Goal: Task Accomplishment & Management: Manage account settings

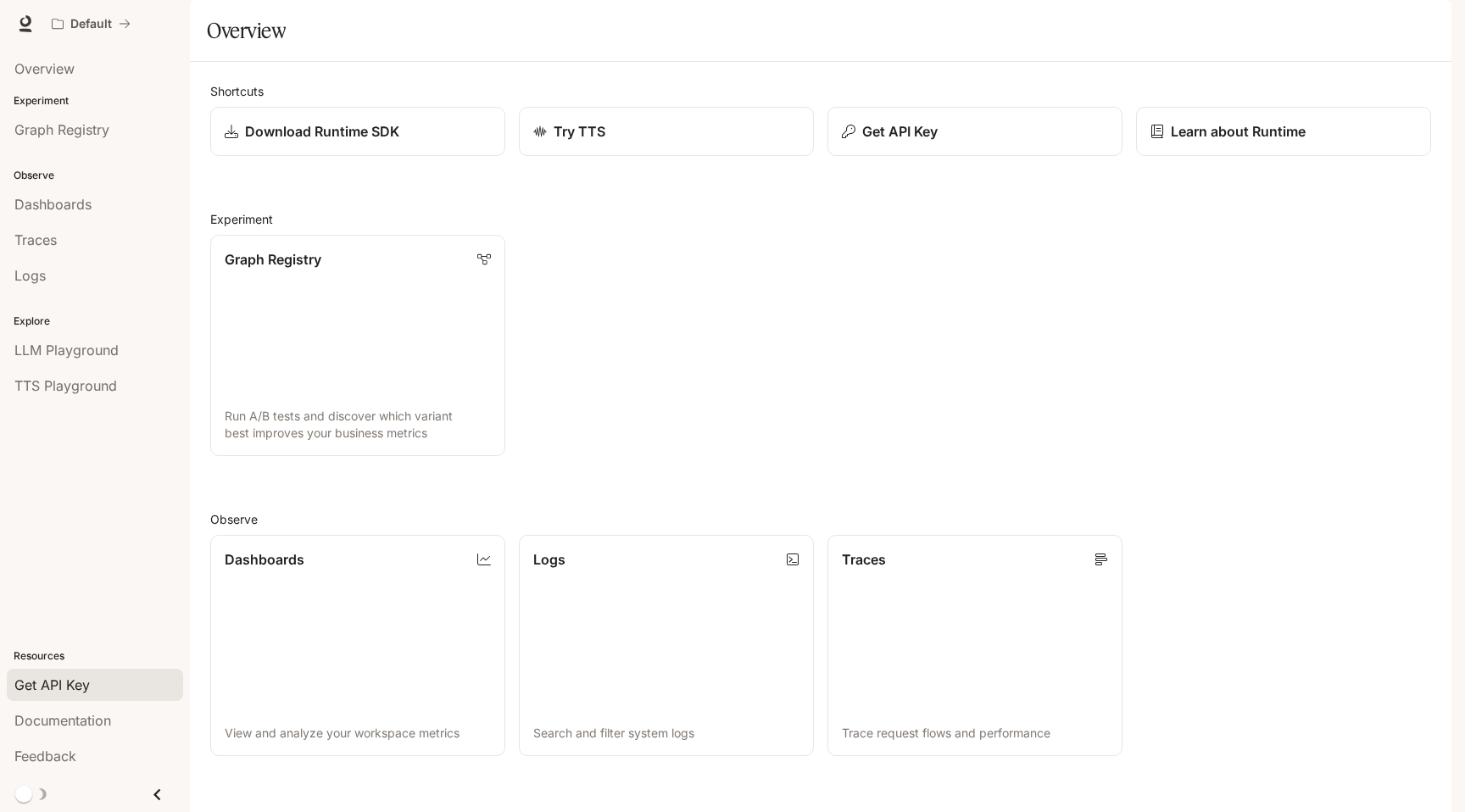
click at [68, 676] on span "Get API Key" at bounding box center [52, 684] width 75 height 21
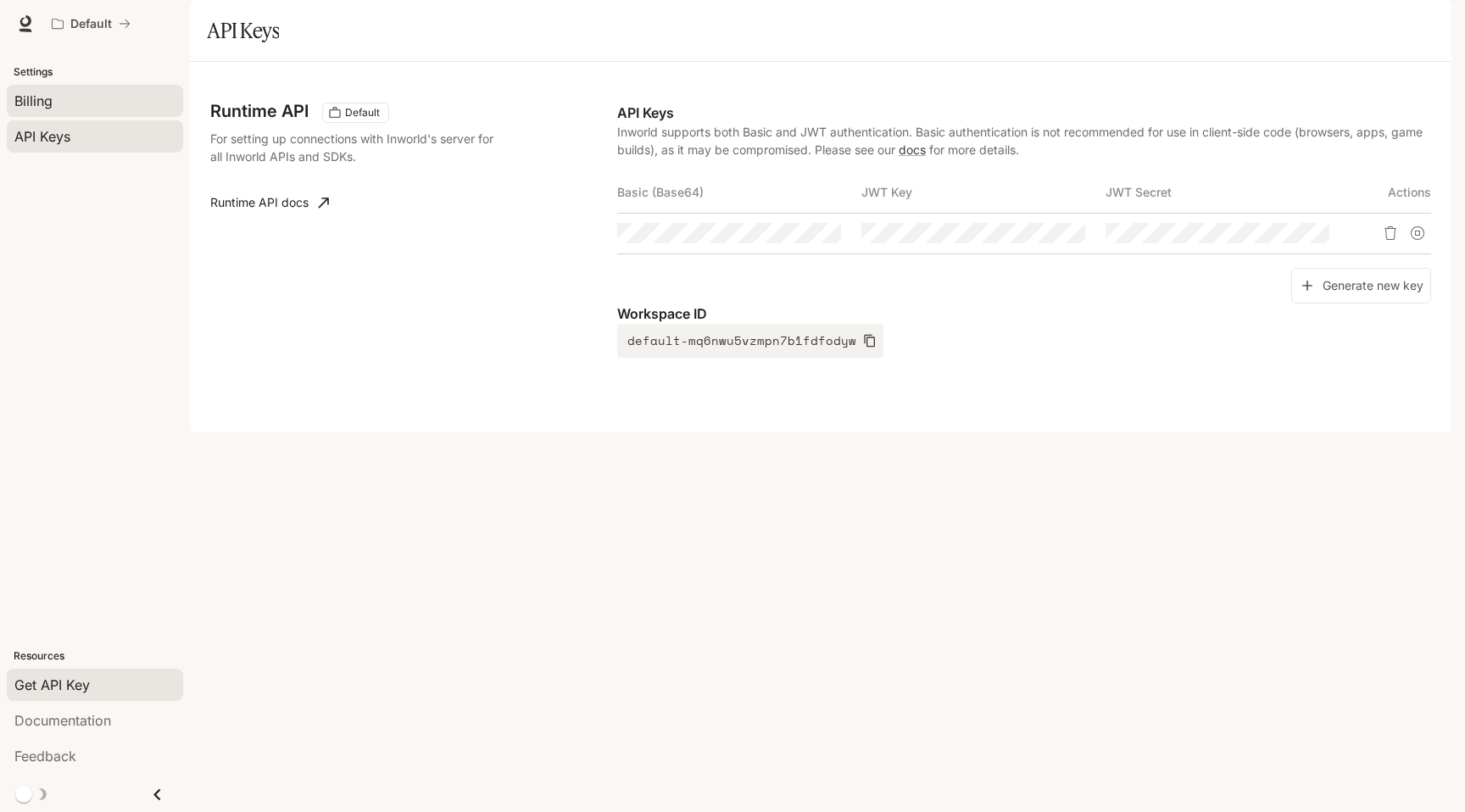
click at [98, 110] on div "Billing" at bounding box center [95, 101] width 161 height 21
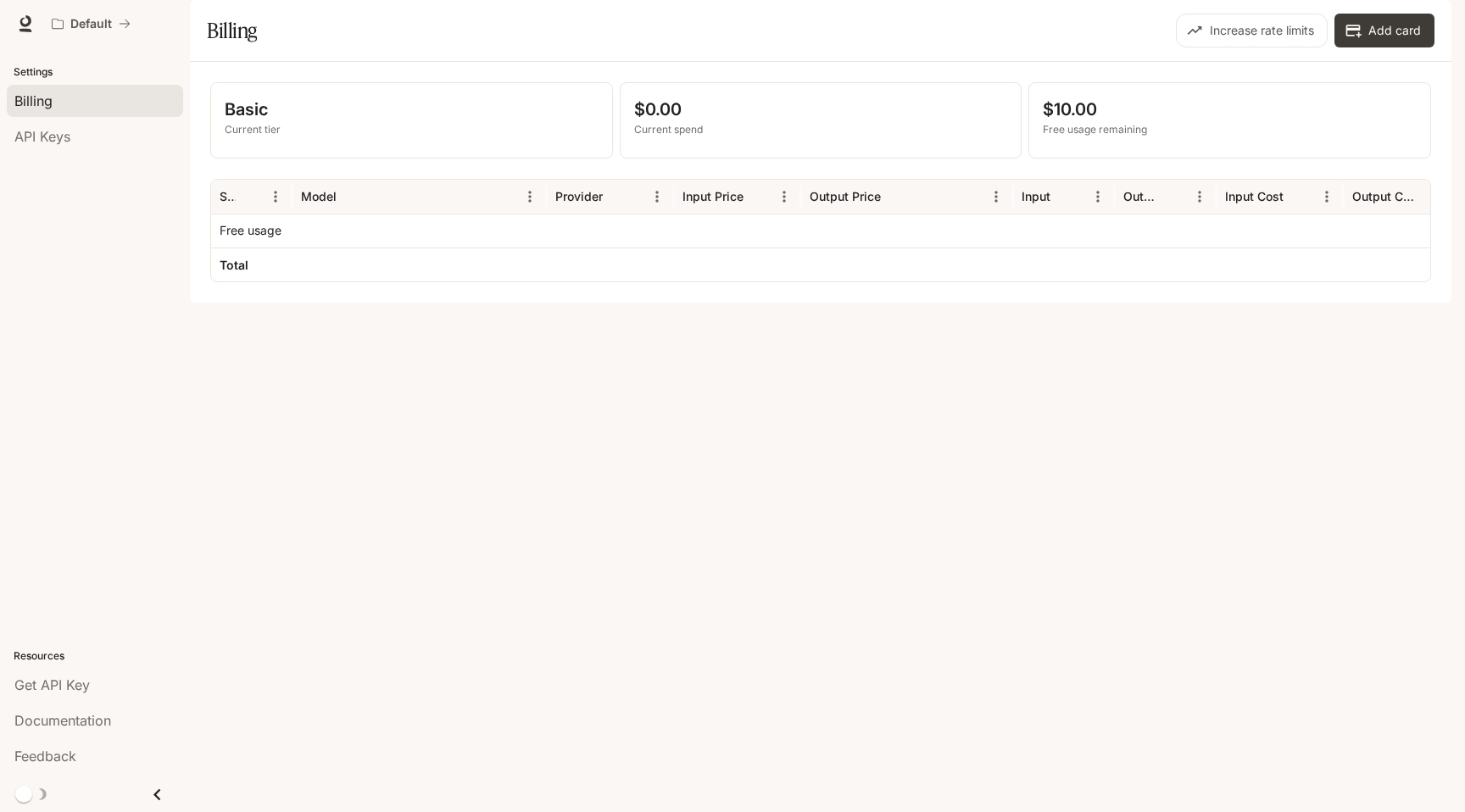
click at [1083, 122] on p "$10.00" at bounding box center [1230, 110] width 374 height 26
click at [1130, 157] on div "$10.00 Free usage remaining" at bounding box center [1230, 120] width 401 height 74
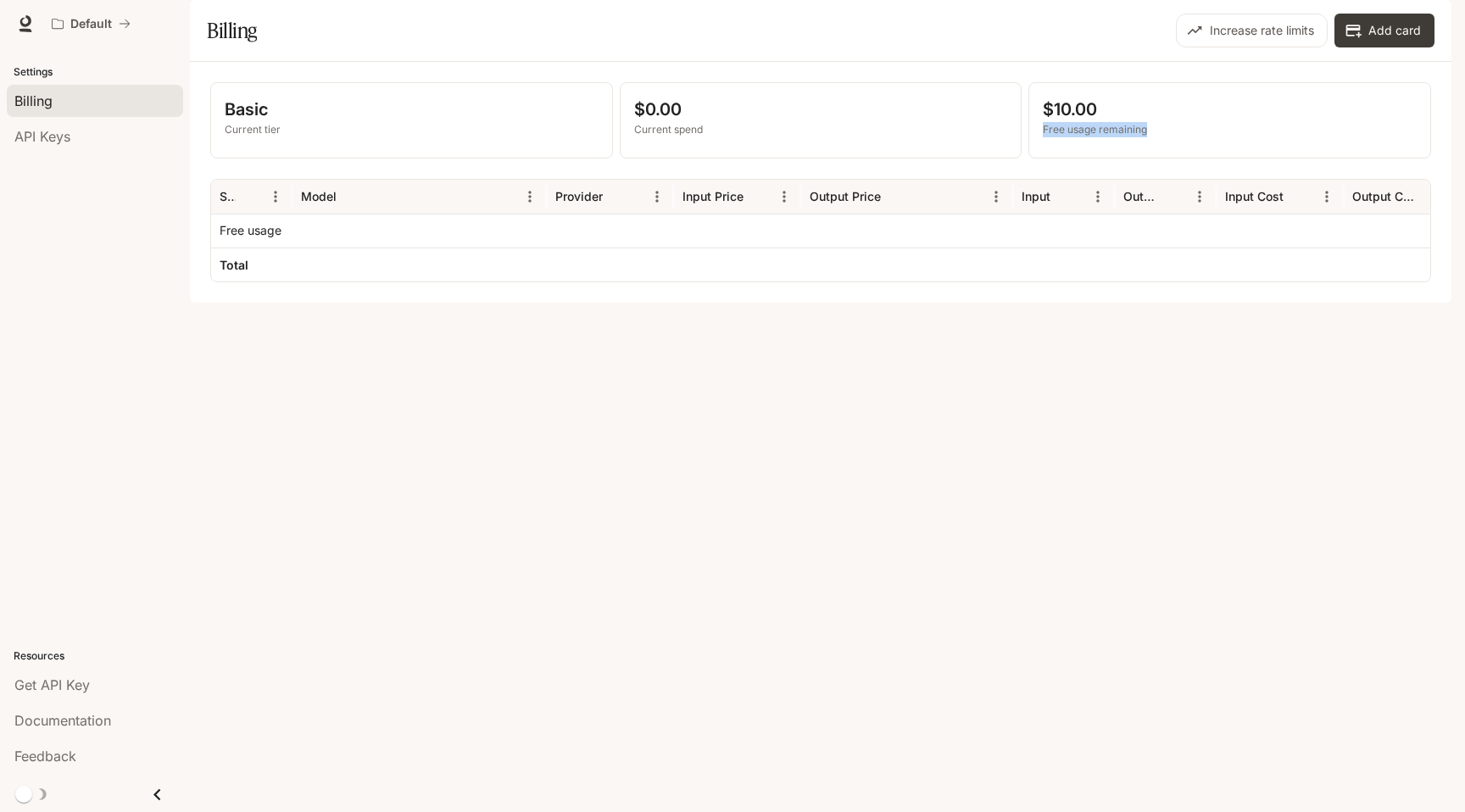
click at [1130, 157] on div "$10.00 Free usage remaining" at bounding box center [1230, 120] width 401 height 74
click at [1080, 122] on p "$10.00" at bounding box center [1230, 110] width 374 height 26
click at [1072, 122] on p "$10.00" at bounding box center [1230, 110] width 374 height 26
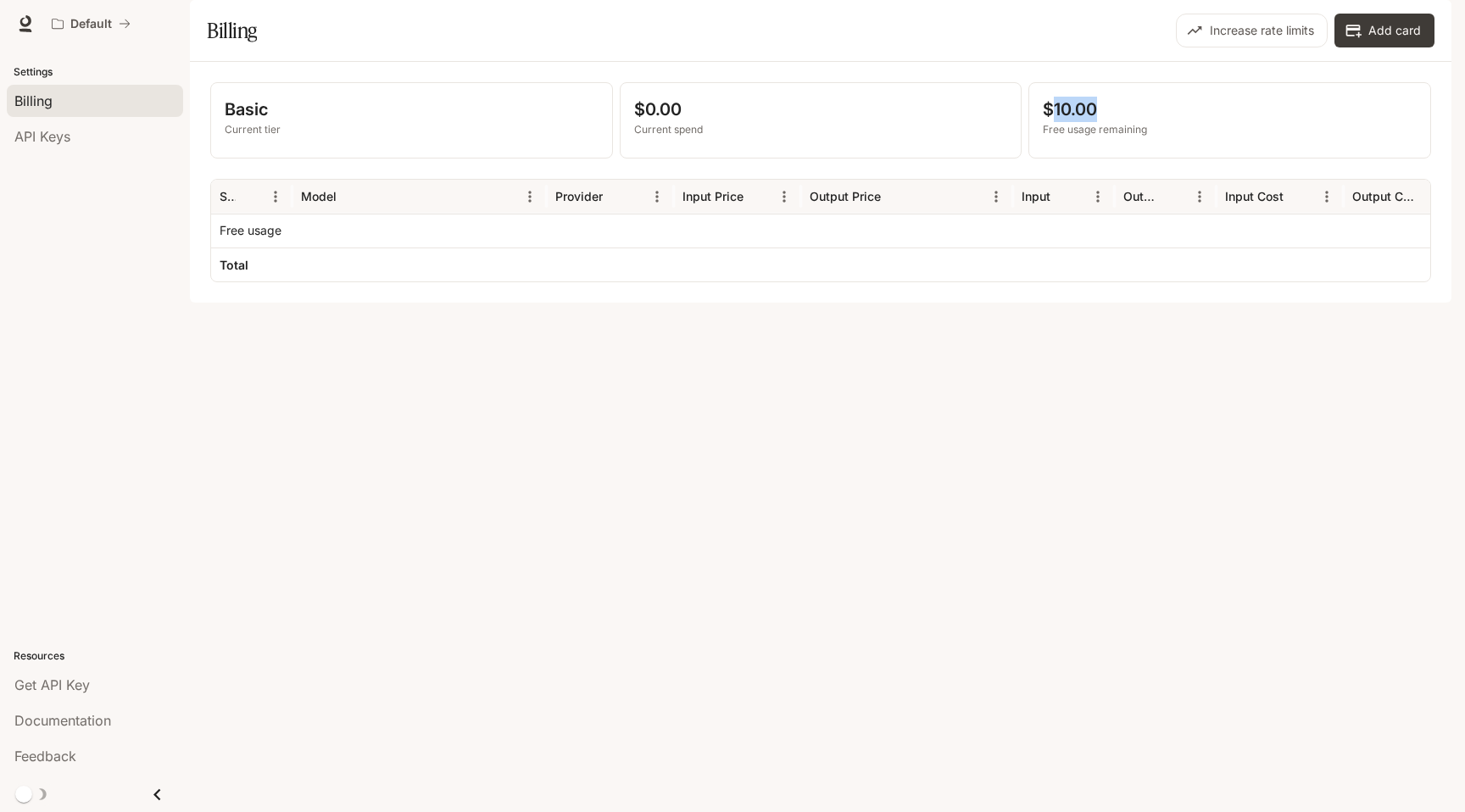
click at [1072, 122] on p "$10.00" at bounding box center [1230, 110] width 374 height 26
drag, startPoint x: 1152, startPoint y: 174, endPoint x: 1020, endPoint y: 162, distance: 132.5
click at [1020, 158] on div "Basic Current tier $0.00 Current spend $10.00 Free usage remaining" at bounding box center [821, 120] width 1221 height 76
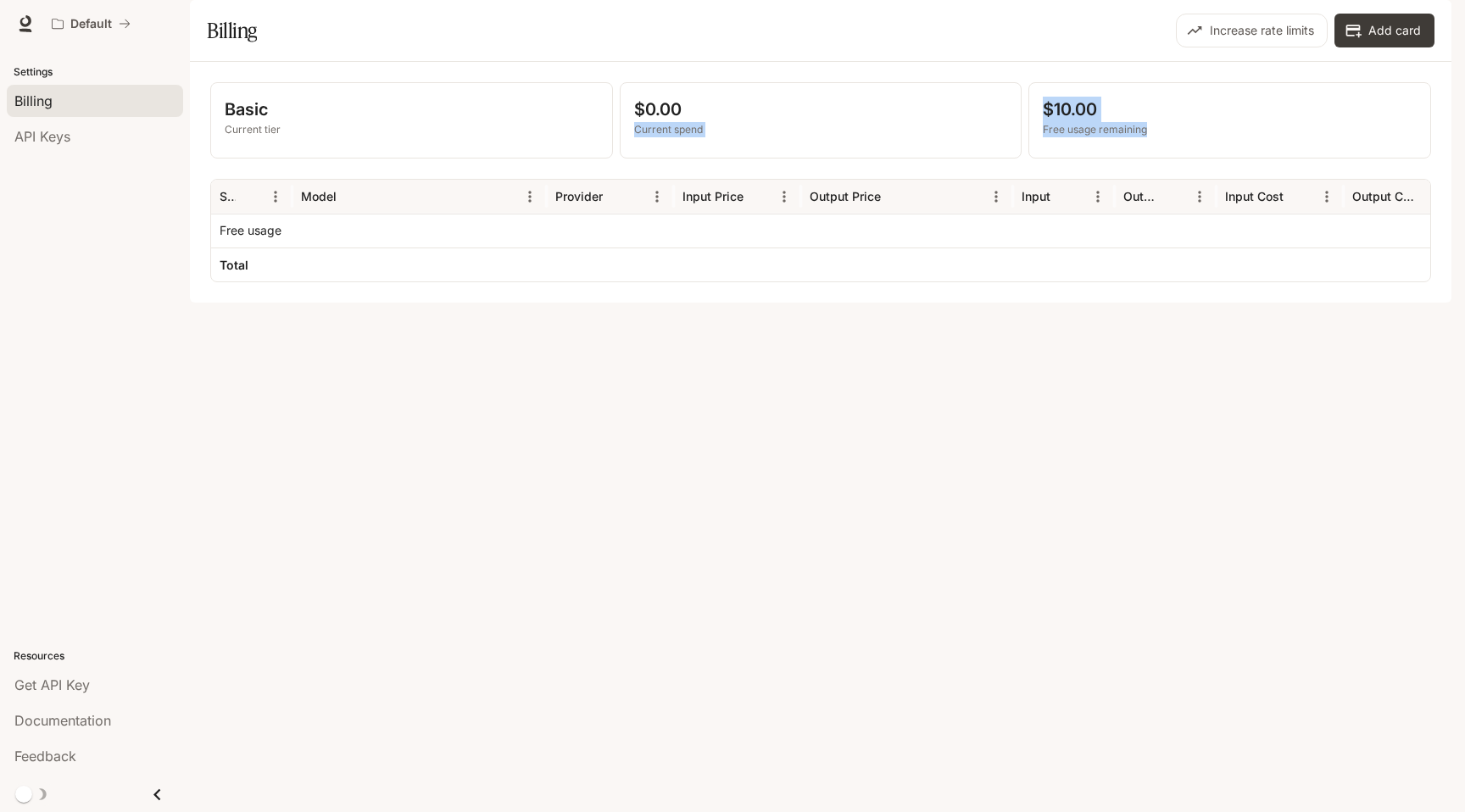
click at [755, 122] on p "$0.00" at bounding box center [821, 110] width 374 height 26
click at [31, 28] on icon at bounding box center [25, 23] width 17 height 17
